Goal: Communication & Community: Answer question/provide support

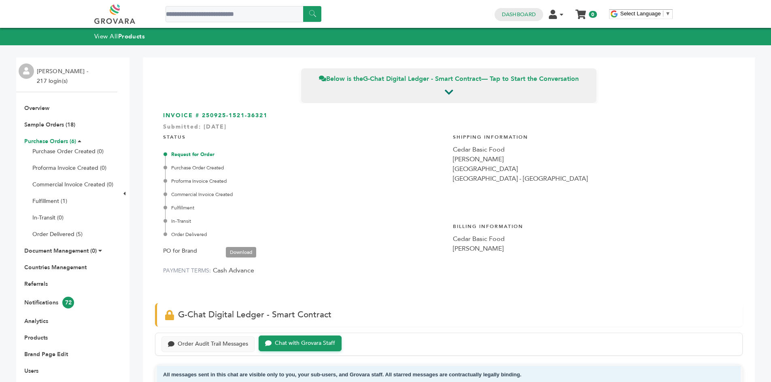
click at [59, 141] on link "Purchase Orders (6)" at bounding box center [50, 142] width 52 height 8
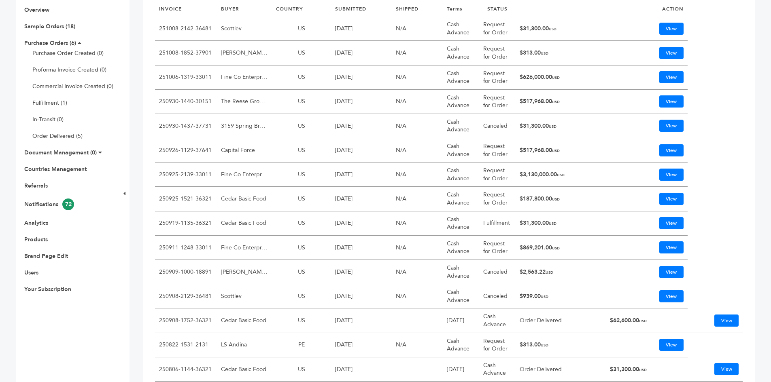
scroll to position [121, 0]
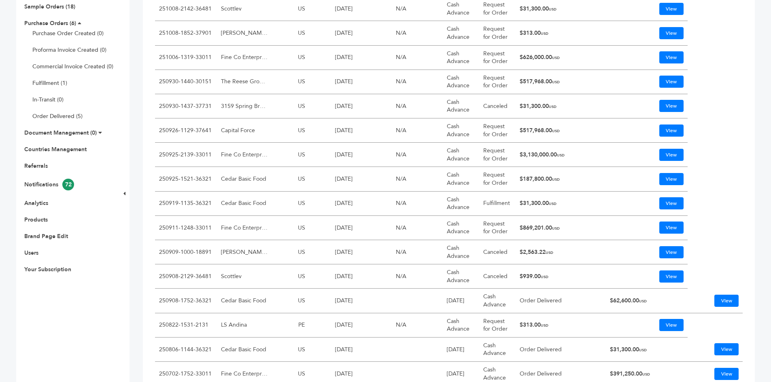
click at [525, 114] on td "$31,300.00 USD" at bounding box center [560, 106] width 90 height 24
click at [534, 105] on td "$31,300.00 USD" at bounding box center [560, 106] width 90 height 24
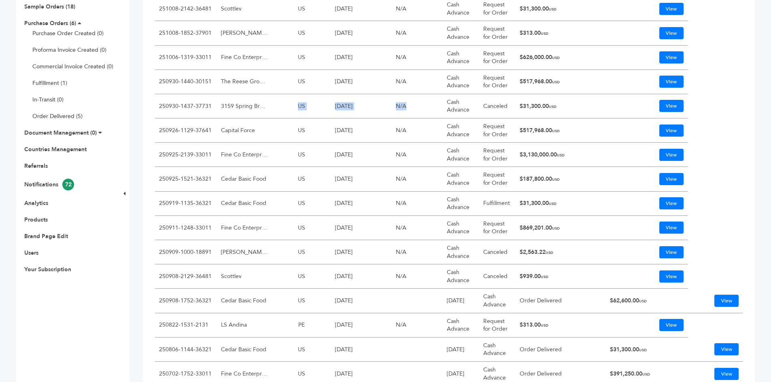
drag, startPoint x: 227, startPoint y: 107, endPoint x: 420, endPoint y: 108, distance: 193.8
click at [420, 108] on tr "250930-1437-37731 3159 Spring Branch Express INC US 09/30/25 N/A Cash Advance C…" at bounding box center [448, 106] width 587 height 24
click at [246, 155] on td "Fine Co Enterprises" at bounding box center [244, 155] width 55 height 24
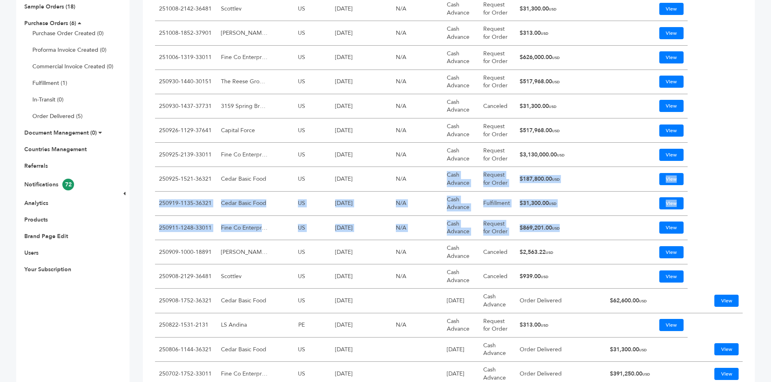
drag, startPoint x: 580, startPoint y: 227, endPoint x: 388, endPoint y: 172, distance: 200.3
click at [388, 172] on tbody "INVOICE BUYER COUNTRY SUBMITTED SHIPPED Terms STATUS ACTION 251008-2142-36481 S…" at bounding box center [448, 233] width 587 height 502
click at [556, 202] on span "USD" at bounding box center [553, 203] width 8 height 5
click at [583, 231] on td "$869,201.00 USD" at bounding box center [560, 228] width 90 height 24
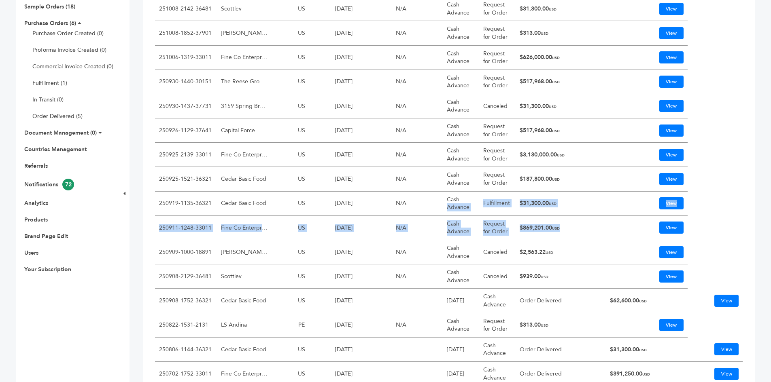
drag, startPoint x: 579, startPoint y: 229, endPoint x: 470, endPoint y: 198, distance: 112.8
click at [470, 198] on tbody "INVOICE BUYER COUNTRY SUBMITTED SHIPPED Terms STATUS ACTION 251008-2142-36481 S…" at bounding box center [448, 233] width 587 height 502
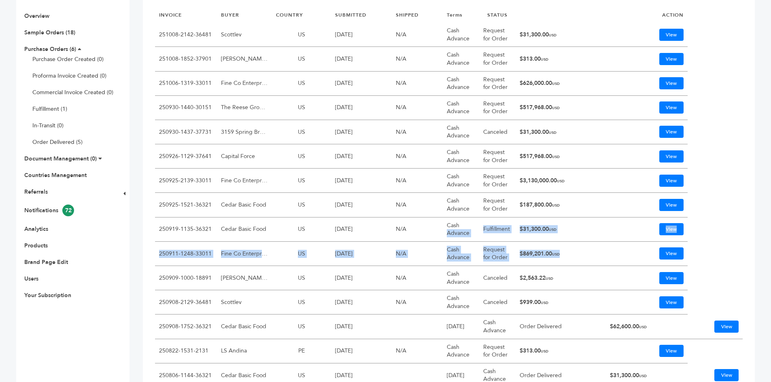
scroll to position [81, 0]
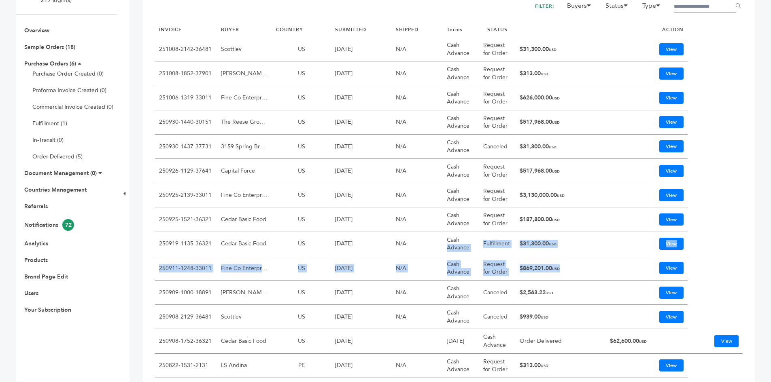
click at [324, 264] on td "US" at bounding box center [301, 268] width 59 height 24
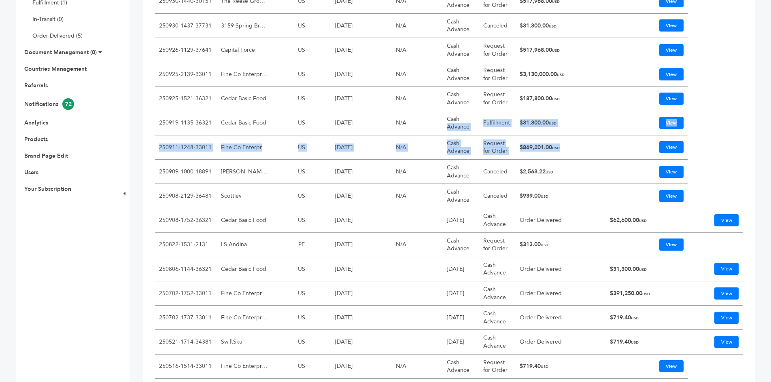
scroll to position [202, 0]
click at [667, 146] on link "View" at bounding box center [671, 147] width 24 height 12
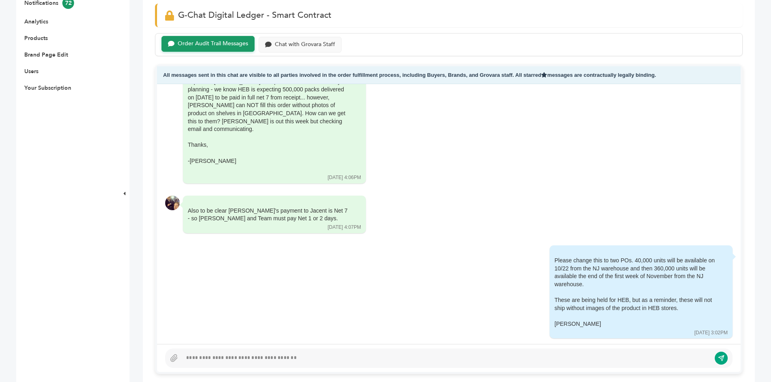
scroll to position [405, 0]
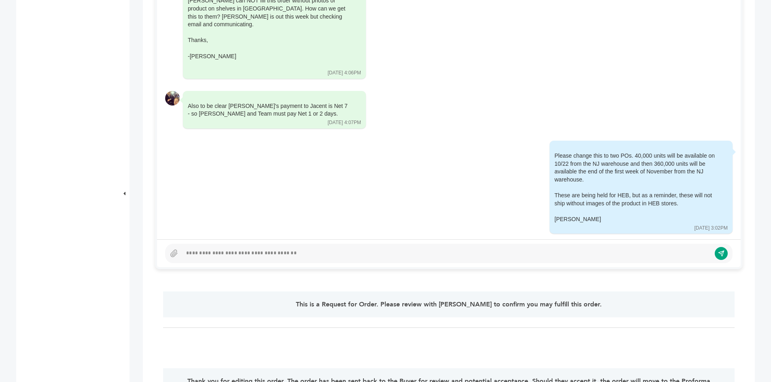
click at [232, 239] on div "Is this the official reorder for HEB? Sam 09/11/25 12:54PM Read by: Peter Grove…" at bounding box center [448, 109] width 583 height 260
click at [229, 247] on div at bounding box center [448, 253] width 567 height 19
drag, startPoint x: 369, startPoint y: 257, endPoint x: 217, endPoint y: 256, distance: 152.5
click at [217, 256] on div "**********" at bounding box center [443, 254] width 522 height 10
click at [400, 259] on div "**********" at bounding box center [448, 253] width 567 height 19
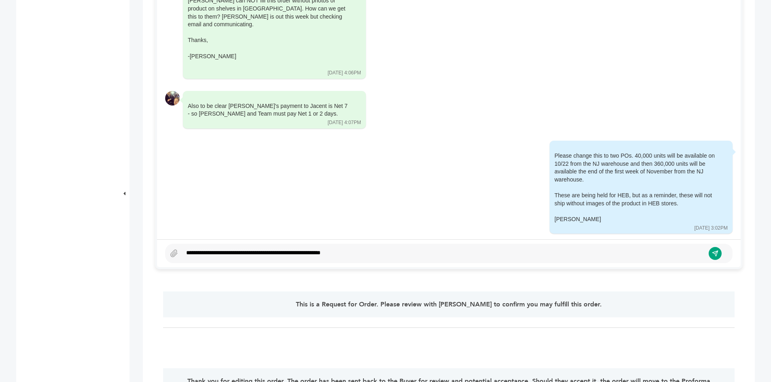
click at [395, 255] on div "**********" at bounding box center [443, 254] width 522 height 10
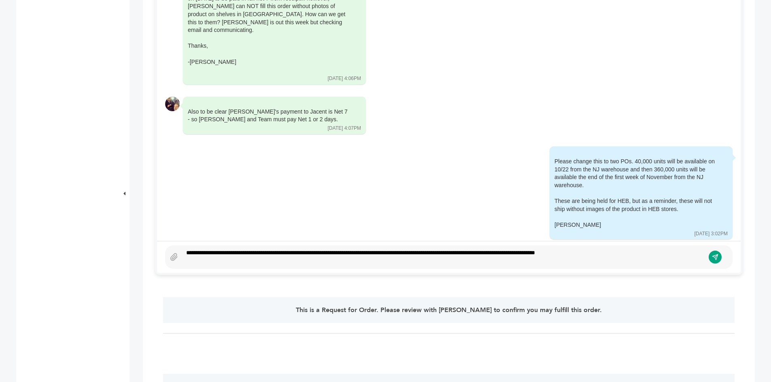
scroll to position [390, 0]
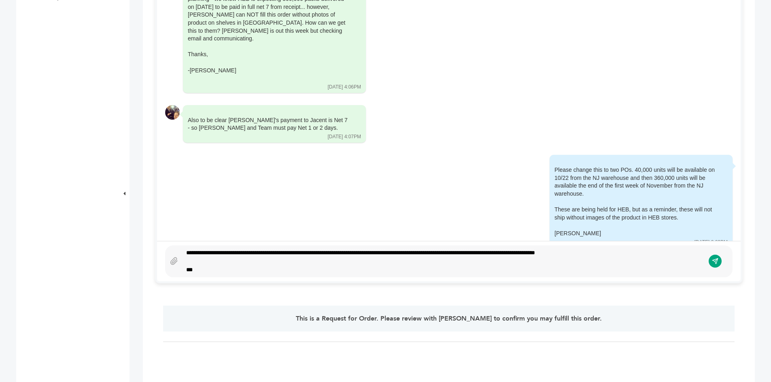
click at [606, 252] on div "**********" at bounding box center [443, 261] width 522 height 25
click at [718, 259] on icon "submit" at bounding box center [715, 262] width 6 height 6
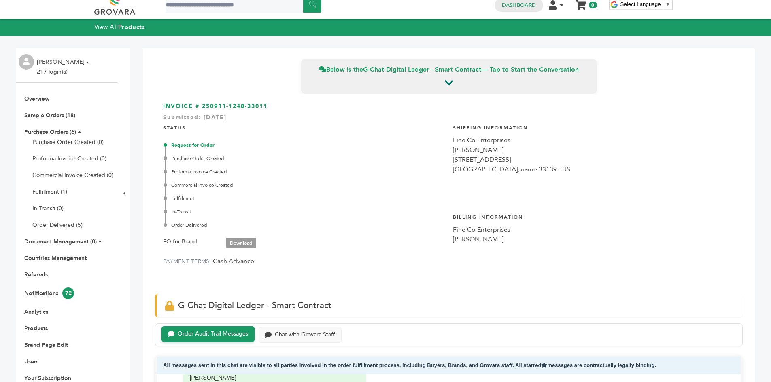
scroll to position [0, 0]
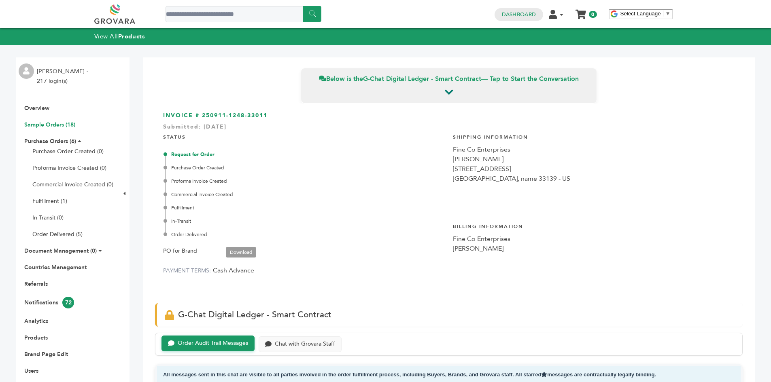
click at [44, 125] on link "Sample Orders (18)" at bounding box center [49, 125] width 51 height 8
